Goal: Participate in discussion: Engage in conversation with other users on a specific topic

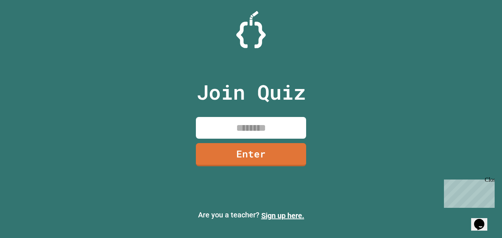
click at [258, 125] on input at bounding box center [251, 128] width 110 height 22
type input "********"
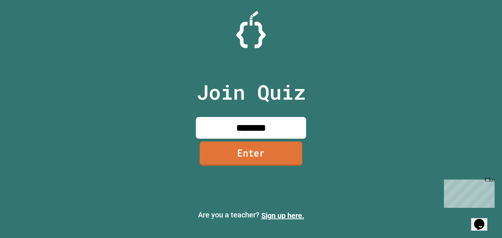
click at [269, 154] on link "Enter" at bounding box center [251, 153] width 103 height 24
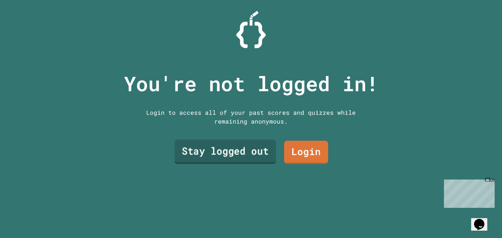
click at [264, 150] on link "Stay logged out" at bounding box center [226, 152] width 102 height 24
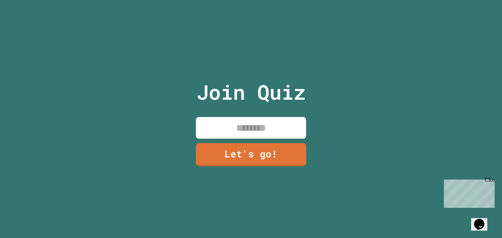
click at [263, 132] on input at bounding box center [251, 128] width 110 height 22
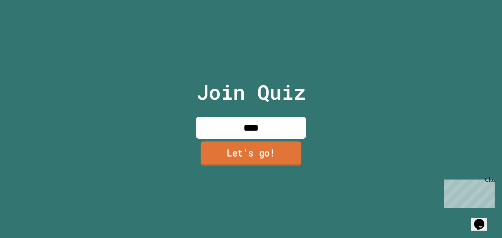
type input "****"
click at [268, 143] on link "Let's go!" at bounding box center [251, 153] width 101 height 24
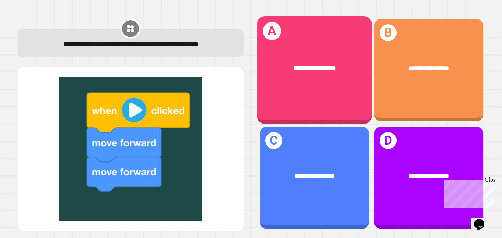
click at [304, 82] on div "**********" at bounding box center [314, 68] width 115 height 35
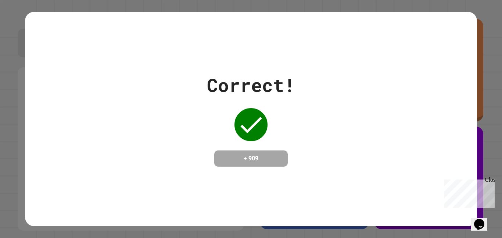
click at [274, 146] on div "Correct! + 909" at bounding box center [251, 118] width 88 height 95
click at [491, 180] on div "Close" at bounding box center [489, 181] width 9 height 9
click at [491, 180] on div "Correct! + 909" at bounding box center [251, 119] width 502 height 238
click at [259, 150] on div "+ 909" at bounding box center [251, 158] width 74 height 16
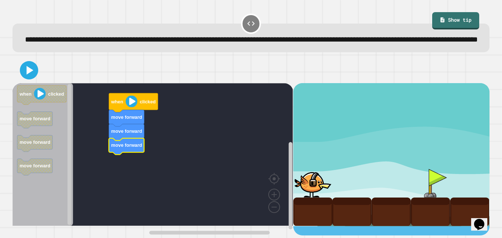
click at [427, 198] on div at bounding box center [430, 183] width 39 height 29
click at [128, 107] on image "Blockly Workspace" at bounding box center [132, 102] width 12 height 12
click at [131, 107] on image "Blockly Workspace" at bounding box center [132, 102] width 12 height 12
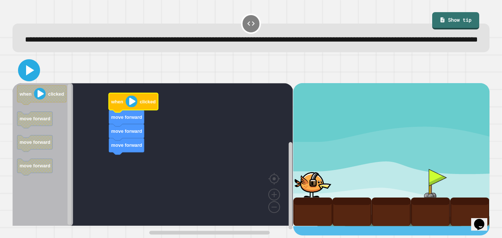
click at [28, 75] on icon at bounding box center [30, 70] width 8 height 10
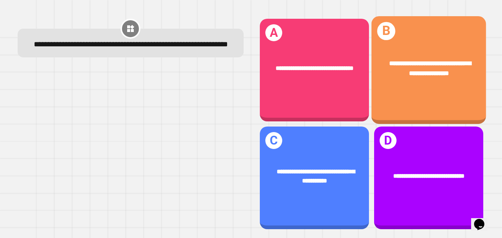
click at [433, 74] on span "**********" at bounding box center [431, 68] width 82 height 16
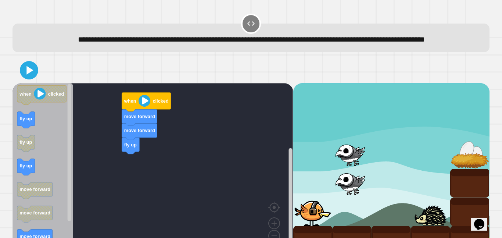
scroll to position [32, 0]
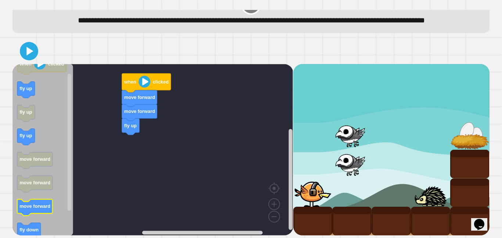
click at [34, 210] on icon "Blockly Workspace" at bounding box center [34, 207] width 35 height 17
click at [141, 137] on text "move forward" at bounding box center [139, 140] width 31 height 6
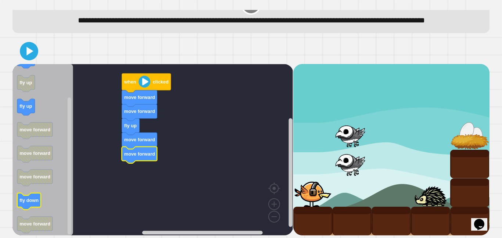
click at [32, 200] on text "fly down" at bounding box center [28, 201] width 19 height 6
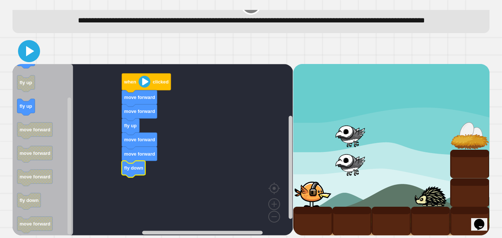
click at [27, 50] on icon at bounding box center [30, 51] width 8 height 10
click at [139, 171] on g "fly down" at bounding box center [134, 169] width 24 height 17
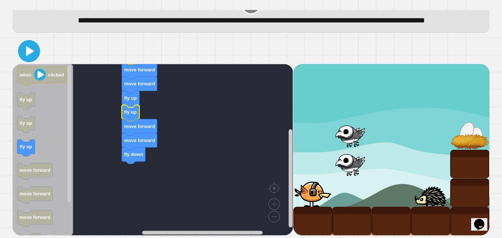
click at [28, 57] on icon at bounding box center [29, 51] width 18 height 18
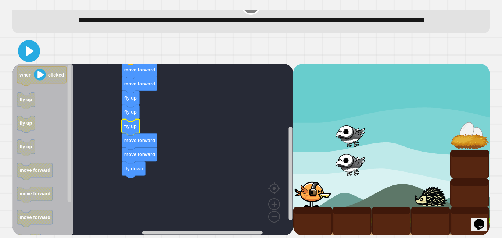
click at [30, 54] on icon at bounding box center [29, 51] width 18 height 18
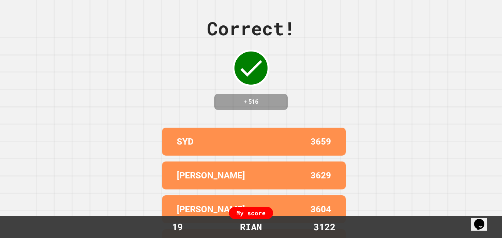
click at [255, 213] on div "My score" at bounding box center [251, 213] width 44 height 13
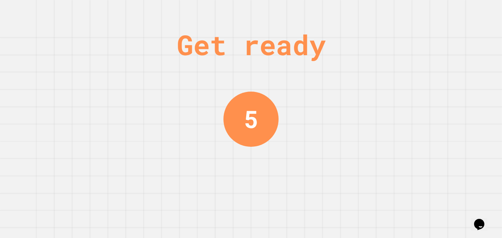
scroll to position [0, 0]
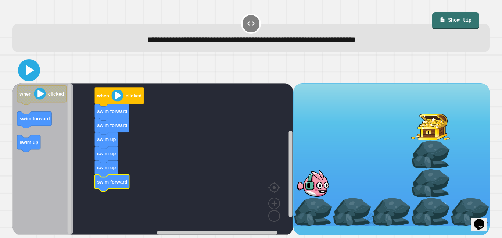
click at [38, 70] on icon at bounding box center [29, 70] width 18 height 18
click at [25, 75] on icon at bounding box center [29, 70] width 18 height 18
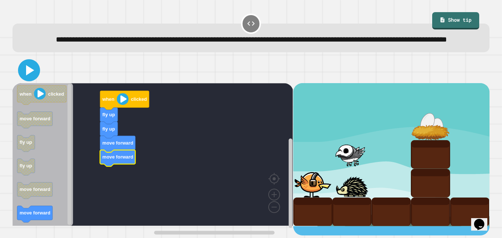
click at [30, 79] on icon at bounding box center [29, 70] width 18 height 18
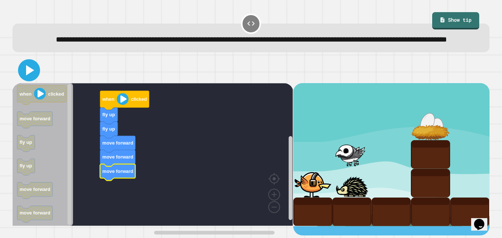
click at [29, 79] on icon at bounding box center [29, 70] width 18 height 18
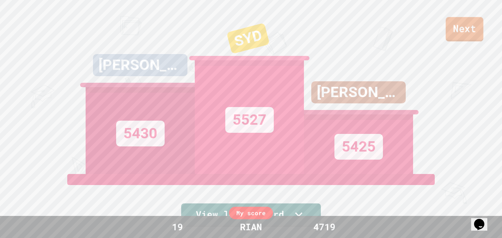
click at [456, 29] on link "Next" at bounding box center [465, 29] width 38 height 24
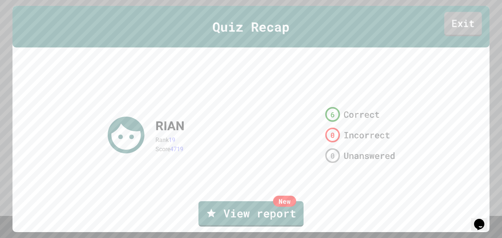
click at [456, 21] on link "Exit" at bounding box center [464, 24] width 38 height 24
